Goal: Submit feedback/report problem: Ask a question

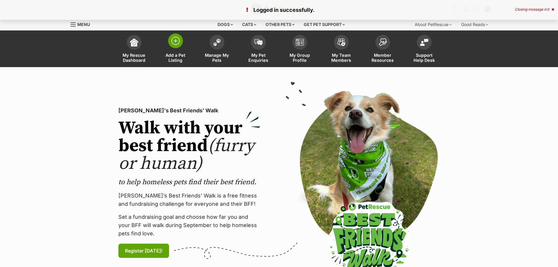
click at [175, 45] on span at bounding box center [175, 40] width 15 height 15
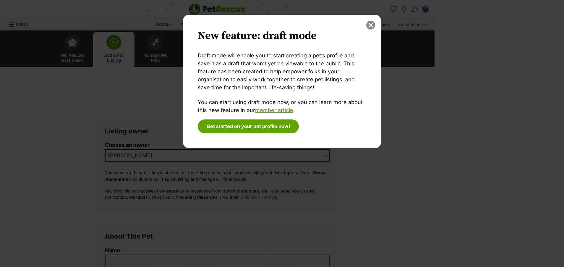
click at [371, 22] on button "close" at bounding box center [371, 25] width 9 height 9
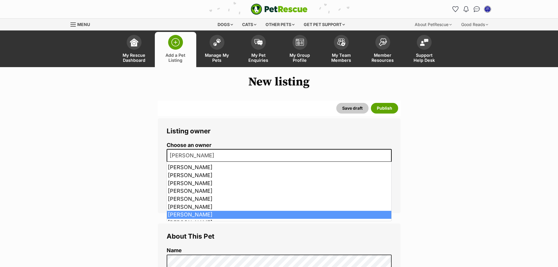
click at [215, 154] on span "[PERSON_NAME]" at bounding box center [279, 155] width 225 height 13
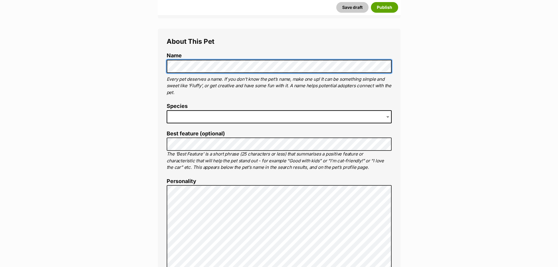
scroll to position [219, 0]
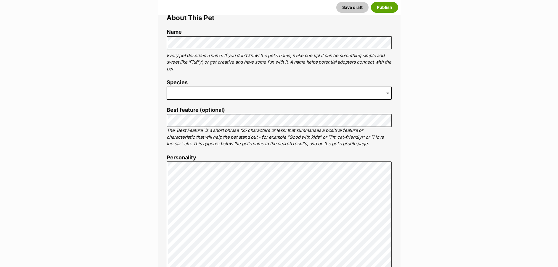
click at [246, 93] on span at bounding box center [279, 93] width 225 height 13
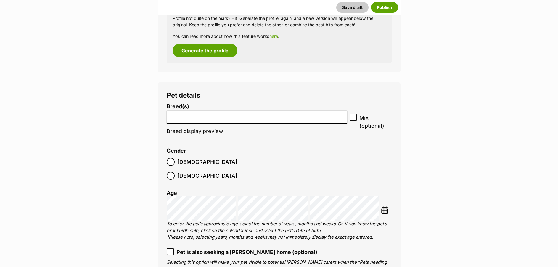
scroll to position [757, 0]
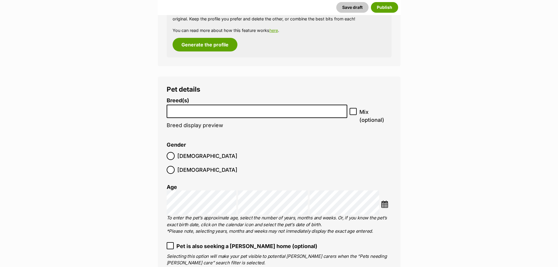
click at [266, 109] on input "search" at bounding box center [257, 110] width 177 height 6
type input "s"
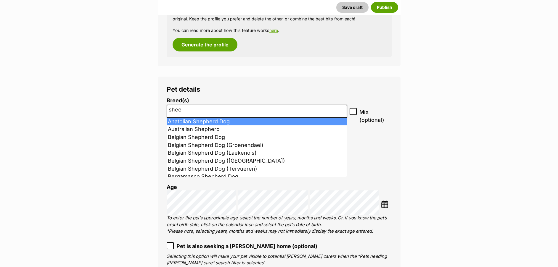
type input "sheep"
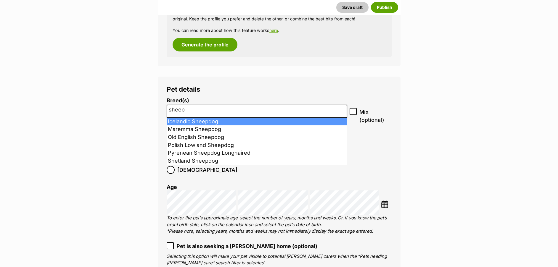
click at [224, 108] on input "sheep" at bounding box center [257, 110] width 177 height 6
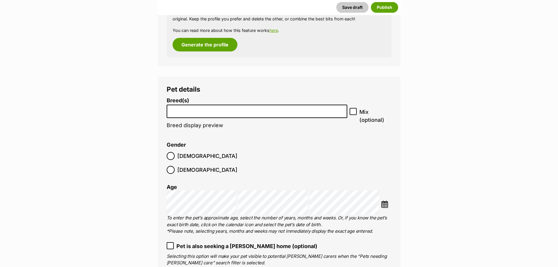
click at [206, 113] on li at bounding box center [257, 111] width 177 height 12
type input "s"
type input "Tasmanian Smithfield"
click at [353, 111] on icon at bounding box center [353, 111] width 4 height 4
click at [353, 111] on input "Mix (optional)" at bounding box center [352, 111] width 7 height 7
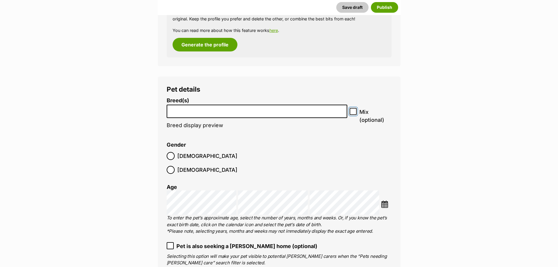
checkbox input "true"
click at [193, 111] on input "search" at bounding box center [257, 110] width 177 height 6
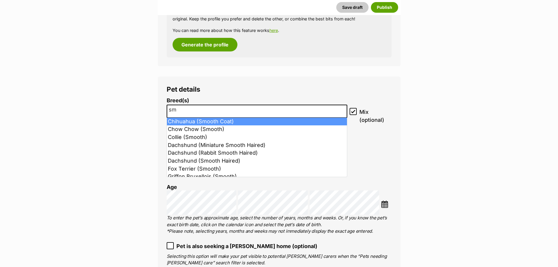
type input "s"
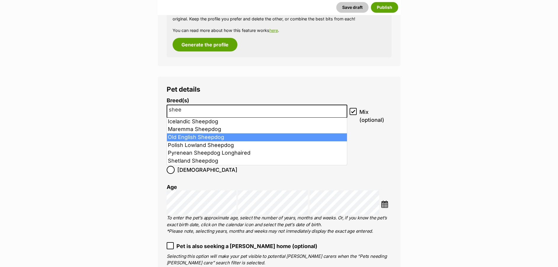
type input "shee"
select select "153"
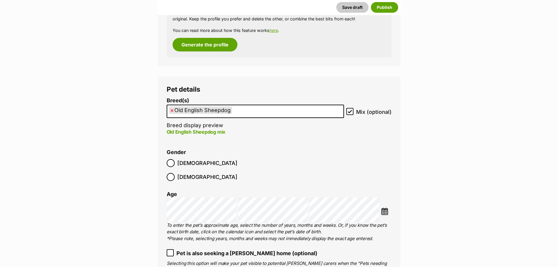
click at [385, 208] on img at bounding box center [384, 211] width 7 height 7
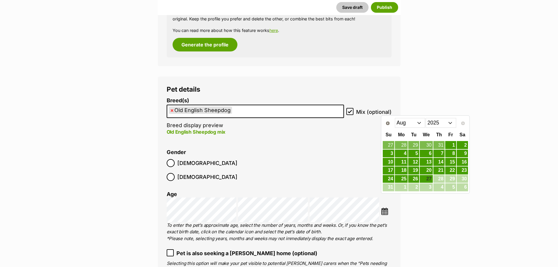
click at [448, 122] on select "2015 2016 2017 2018 2019 2020 2021 2022 2023 2024 2025" at bounding box center [440, 122] width 30 height 9
click at [421, 123] on select "Jan Feb Mar Apr May Jun Jul Aug Sep Oct Nov Dec" at bounding box center [410, 122] width 30 height 9
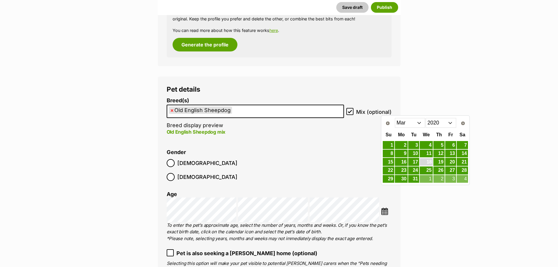
click at [430, 164] on link "18" at bounding box center [425, 161] width 13 height 7
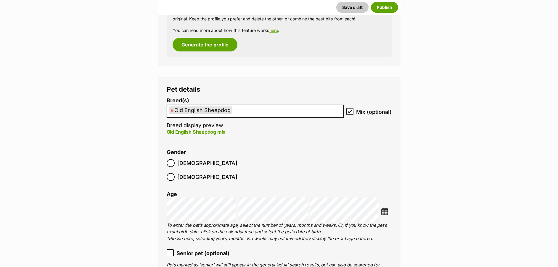
click at [168, 251] on icon at bounding box center [170, 253] width 4 height 4
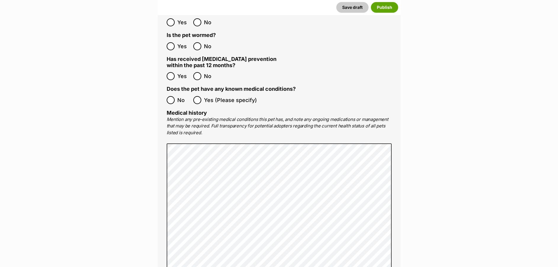
scroll to position [1166, 0]
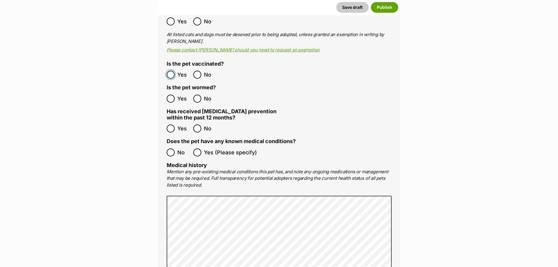
click at [170, 79] on ol "All listed pets must be vet checked and up to date with vaccinations, flea and …" at bounding box center [279, 158] width 225 height 343
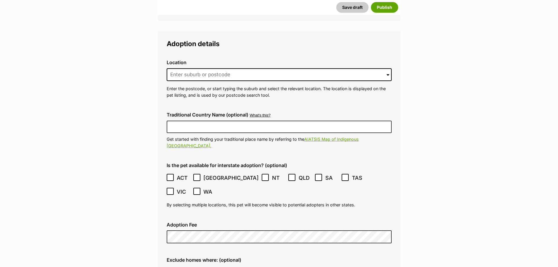
scroll to position [1501, 0]
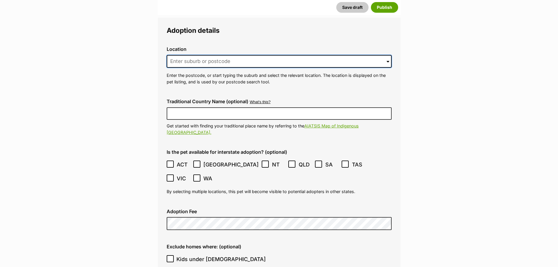
click at [281, 55] on input at bounding box center [279, 61] width 225 height 13
click at [336, 2] on button "Save draft" at bounding box center [352, 7] width 32 height 11
type input "R"
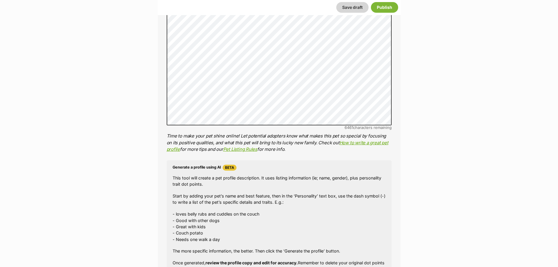
scroll to position [0, 0]
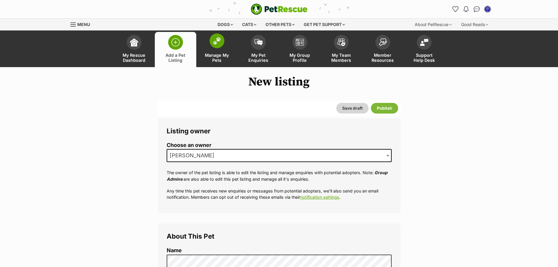
click at [216, 46] on span at bounding box center [216, 40] width 15 height 15
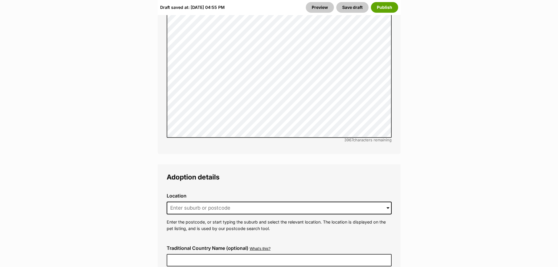
scroll to position [1509, 0]
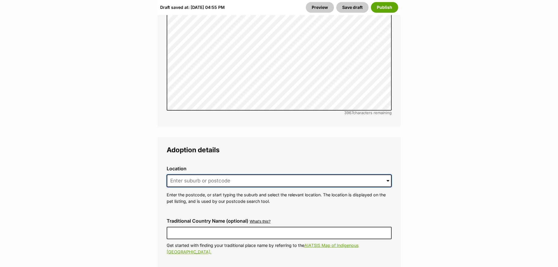
click at [290, 175] on input at bounding box center [279, 181] width 225 height 13
type input "j"
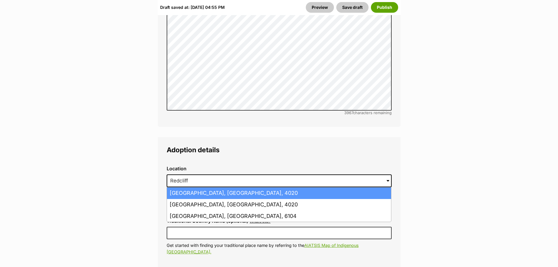
click at [287, 188] on li "Redcliffe, Queensland, 4020" at bounding box center [279, 194] width 224 height 12
type input "Redcliffe, Queensland, 4020"
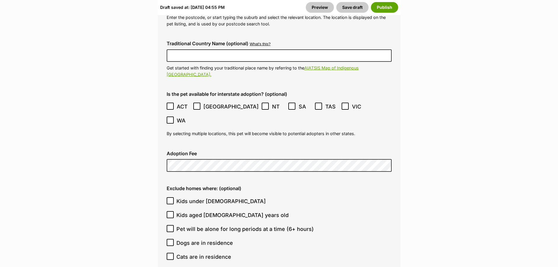
scroll to position [1739, 0]
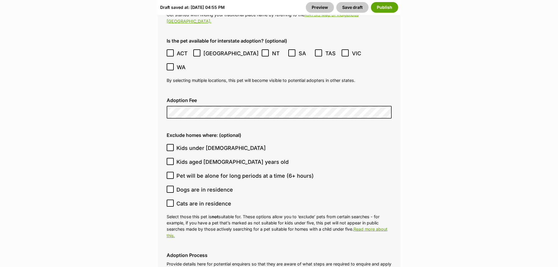
click at [169, 141] on ol "Kids under 5 years old Kids aged 6-12 years old Pet will be alone for long peri…" at bounding box center [279, 176] width 225 height 70
click at [169, 144] on input "Kids under 5 years old" at bounding box center [170, 147] width 7 height 7
checkbox input "true"
click at [170, 159] on icon at bounding box center [170, 161] width 4 height 4
click at [170, 158] on input "Kids aged [DEMOGRAPHIC_DATA] years old" at bounding box center [170, 161] width 7 height 7
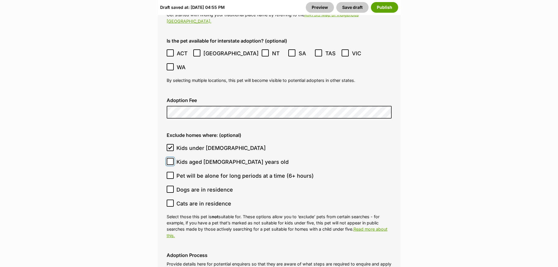
checkbox input "true"
click at [171, 201] on icon at bounding box center [170, 203] width 4 height 4
click at [171, 200] on input "Cats are in residence" at bounding box center [170, 203] width 7 height 7
checkbox input "true"
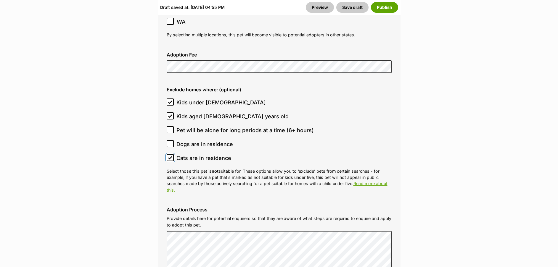
scroll to position [1760, 0]
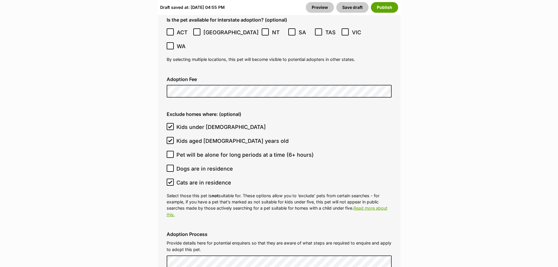
click at [171, 152] on icon at bounding box center [170, 154] width 4 height 4
click at [171, 151] on input "Pet will be alone for long periods at a time (6+ hours)" at bounding box center [170, 154] width 7 height 7
checkbox input "true"
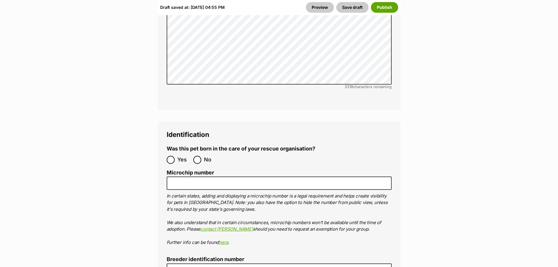
scroll to position [2104, 0]
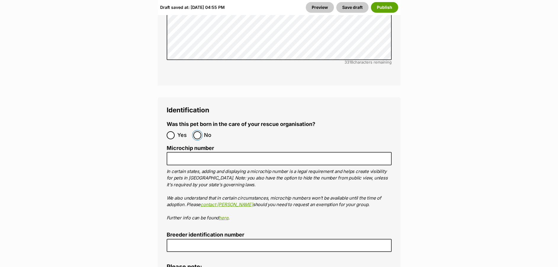
click at [196, 131] on input "No" at bounding box center [197, 135] width 8 height 8
radio input "true"
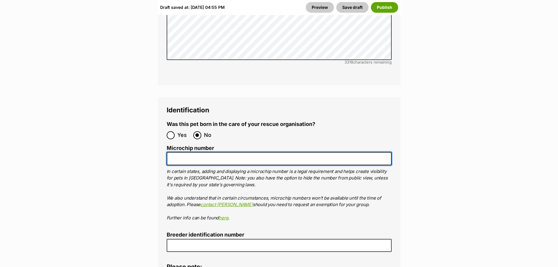
click at [192, 152] on input "Microchip number" at bounding box center [279, 158] width 225 height 13
paste input "953010005829483"
type input "953010005829483"
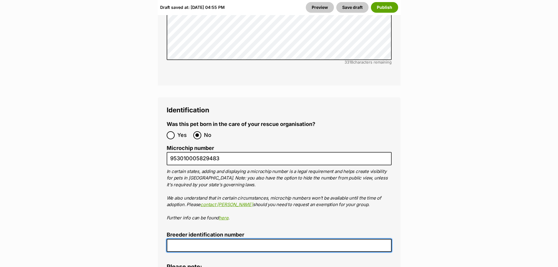
click at [203, 239] on input "Breeder identification number" at bounding box center [279, 245] width 225 height 13
type input "0013147113896"
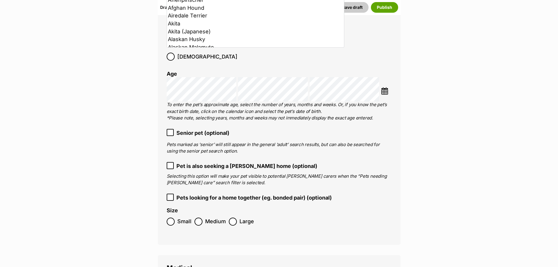
scroll to position [939, 0]
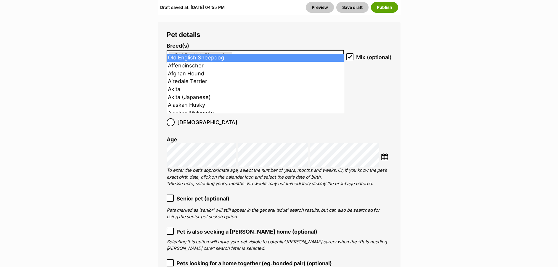
select select
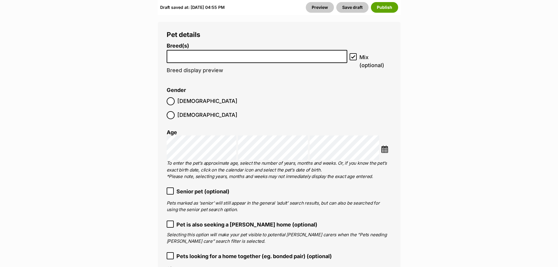
click at [301, 52] on li at bounding box center [257, 57] width 177 height 12
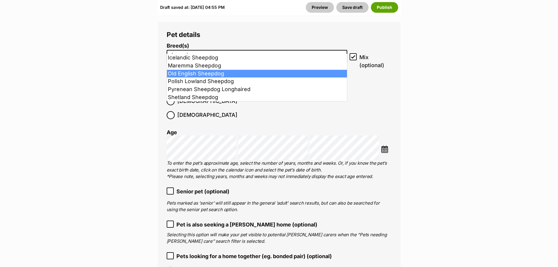
type input "sheepd"
select select "153"
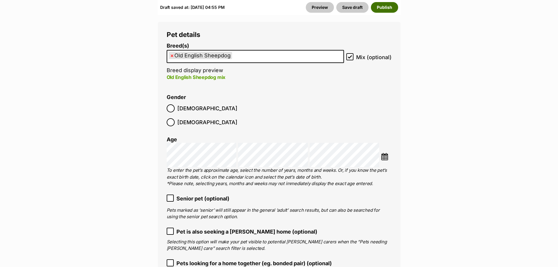
click at [382, 9] on button "Publish" at bounding box center [384, 7] width 27 height 11
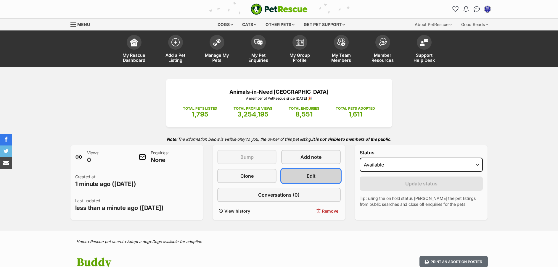
click at [302, 175] on link "Edit" at bounding box center [310, 176] width 59 height 14
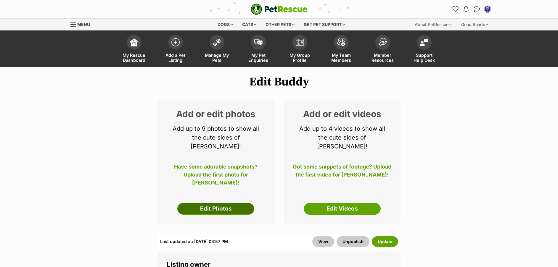
click at [226, 203] on link "Edit Photos" at bounding box center [215, 209] width 77 height 12
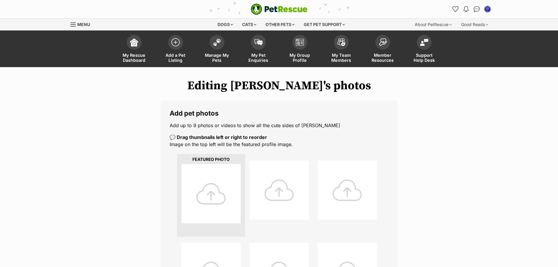
click at [211, 188] on div at bounding box center [210, 193] width 59 height 59
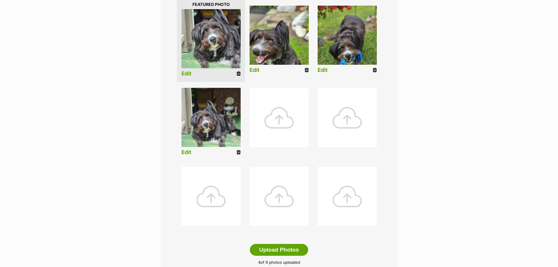
scroll to position [237, 0]
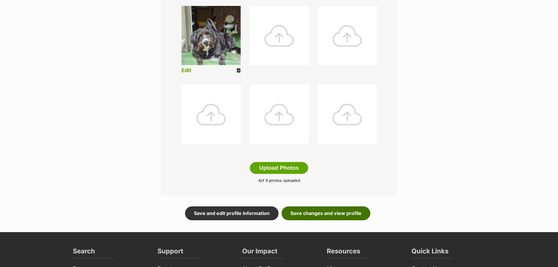
click at [341, 215] on link "Save changes and view profile" at bounding box center [325, 213] width 89 height 14
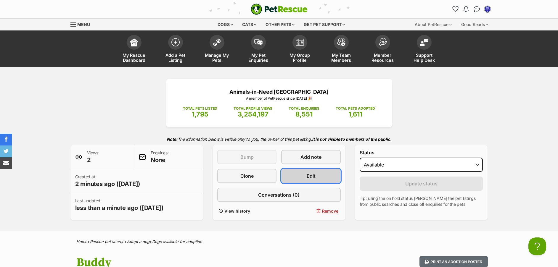
click at [291, 174] on link "Edit" at bounding box center [310, 176] width 59 height 14
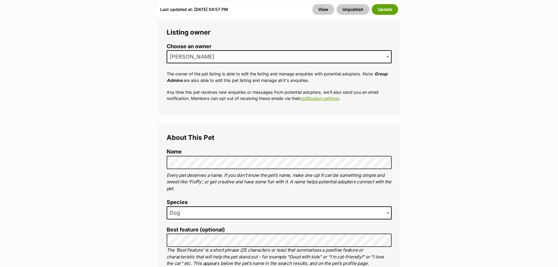
scroll to position [467, 0]
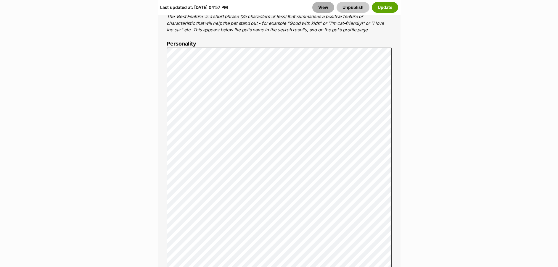
click at [323, 8] on link "View" at bounding box center [323, 7] width 22 height 11
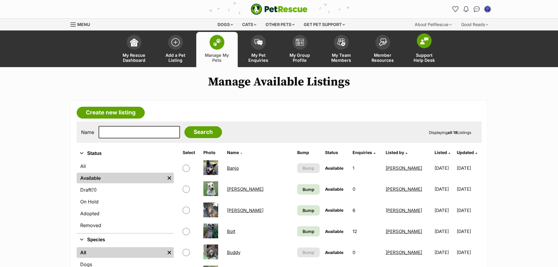
click at [427, 41] on img at bounding box center [424, 40] width 8 height 7
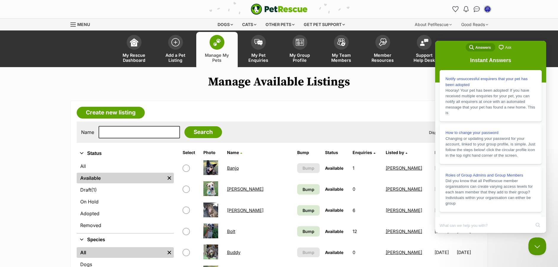
click at [375, 79] on h1 "Manage Available Listings" at bounding box center [279, 82] width 558 height 14
click at [470, 227] on input "Search Doc articles" at bounding box center [484, 225] width 91 height 12
type input "missing breed name"
click button "search" at bounding box center [537, 224] width 9 height 9
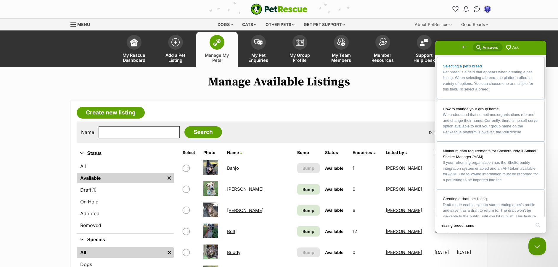
click at [488, 82] on span "Pet breed is a field that appears when creating a pet listing. When selecting a…" at bounding box center [488, 81] width 90 height 22
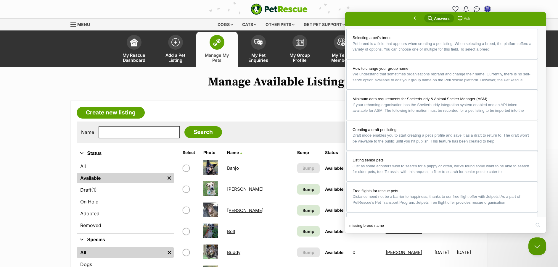
click at [356, 233] on button "Close" at bounding box center [350, 237] width 11 height 8
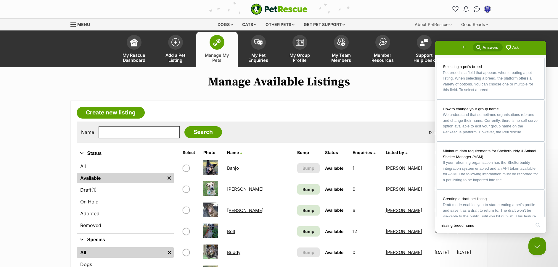
click at [512, 46] on span "Ask" at bounding box center [515, 48] width 6 height 6
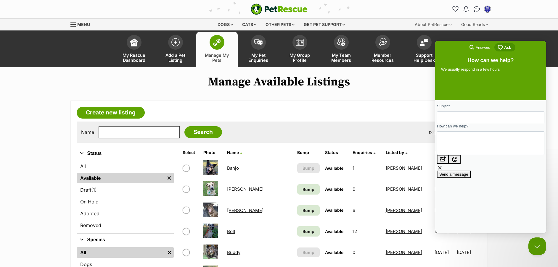
click at [470, 120] on input "Subject" at bounding box center [490, 117] width 98 height 11
type input "Missing Breed Name"
click at [464, 146] on textarea "How can we help?" at bounding box center [468, 143] width 54 height 23
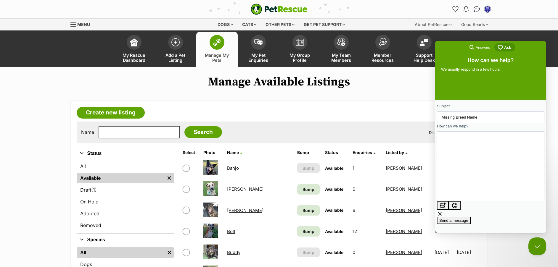
scroll to position [9, 0]
type textarea "Hi there, I have loaded a dog to your site and the option for Tasmanian Smithfi…"
click at [468, 218] on span "Send a message" at bounding box center [453, 220] width 29 height 4
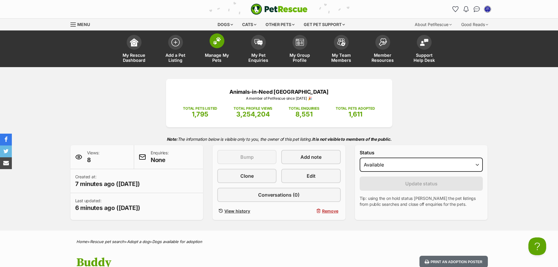
click at [219, 44] on img at bounding box center [217, 41] width 8 height 8
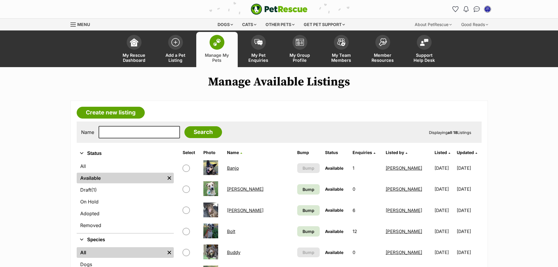
click at [236, 251] on link "Buddy" at bounding box center [233, 253] width 13 height 6
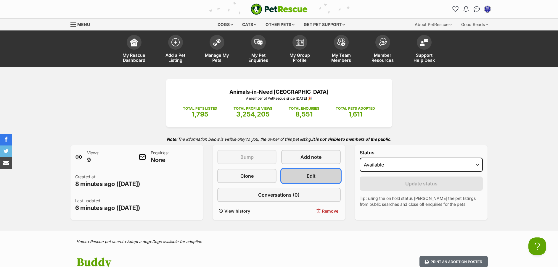
click at [314, 173] on span "Edit" at bounding box center [310, 175] width 9 height 7
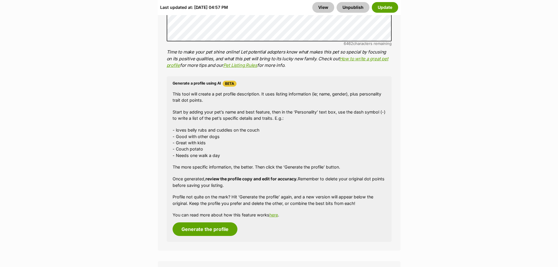
scroll to position [935, 0]
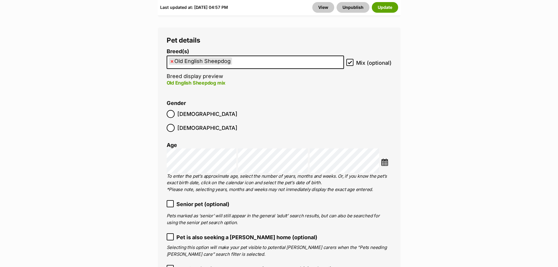
click at [250, 56] on ul "× Old English Sheepdog" at bounding box center [255, 62] width 176 height 12
type input "smithfield"
drag, startPoint x: 259, startPoint y: 51, endPoint x: 233, endPoint y: 53, distance: 26.1
click at [233, 58] on input "smithfield" at bounding box center [255, 61] width 44 height 6
click at [324, 7] on link "View" at bounding box center [323, 7] width 22 height 11
